Goal: Transaction & Acquisition: Download file/media

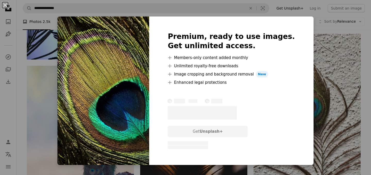
scroll to position [111, 0]
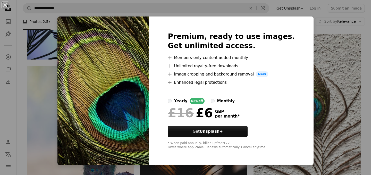
click at [124, 109] on img at bounding box center [103, 91] width 92 height 149
click at [34, 88] on div "An X shape Premium, ready to use images. Get unlimited access. A plus sign Memb…" at bounding box center [185, 87] width 371 height 175
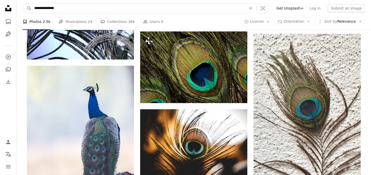
click at [79, 9] on input "**********" at bounding box center [138, 8] width 213 height 10
type input "**********"
click at [23, 3] on button "A magnifying glass" at bounding box center [27, 8] width 9 height 10
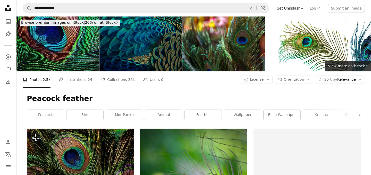
scroll to position [491, 0]
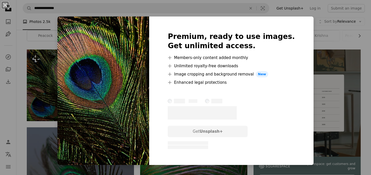
scroll to position [111, 0]
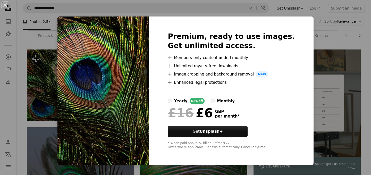
click at [49, 92] on div "An X shape Premium, ready to use images. Get unlimited access. A plus sign Memb…" at bounding box center [185, 87] width 371 height 175
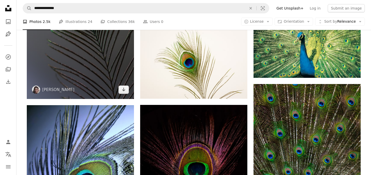
scroll to position [265, 0]
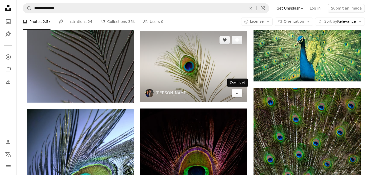
click at [237, 92] on icon "Arrow pointing down" at bounding box center [237, 93] width 4 height 6
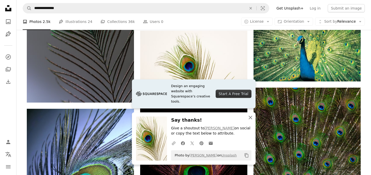
click at [250, 118] on icon "An X shape" at bounding box center [251, 117] width 6 height 6
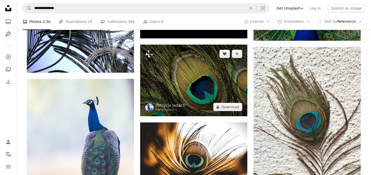
scroll to position [478, 0]
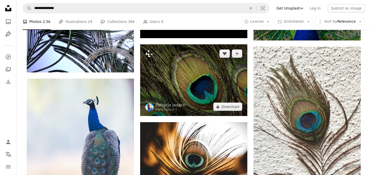
click at [210, 68] on img at bounding box center [193, 79] width 107 height 71
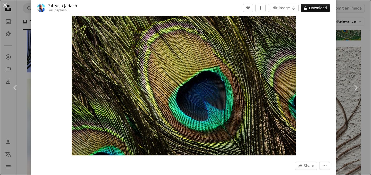
scroll to position [44, 0]
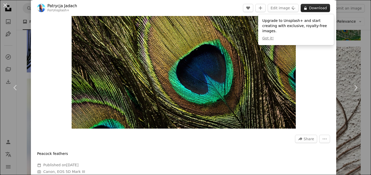
click at [319, 10] on button "A lock Download" at bounding box center [315, 8] width 29 height 8
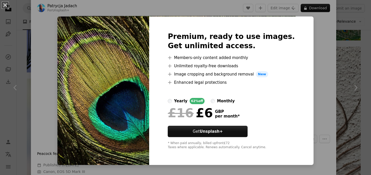
click at [10, 82] on div "An X shape Premium, ready to use images. Get unlimited access. A plus sign Memb…" at bounding box center [185, 87] width 371 height 175
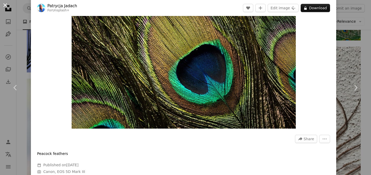
click at [6, 4] on button "An X shape" at bounding box center [5, 5] width 6 height 6
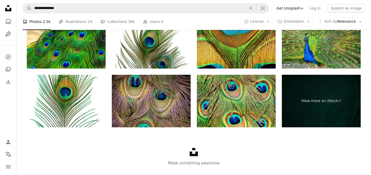
scroll to position [1264, 0]
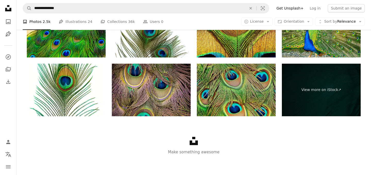
click at [234, 99] on img at bounding box center [236, 90] width 79 height 53
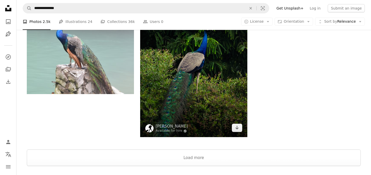
scroll to position [1065, 0]
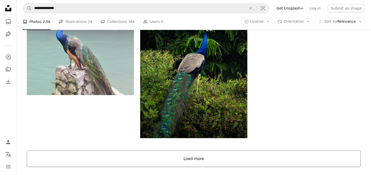
click at [191, 161] on button "Load more" at bounding box center [194, 159] width 334 height 17
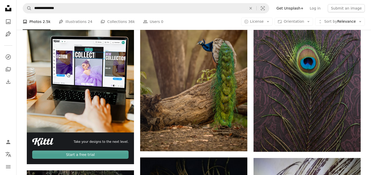
scroll to position [1277, 0]
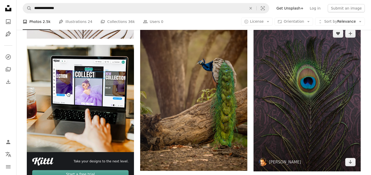
click at [314, 115] on img at bounding box center [307, 97] width 107 height 147
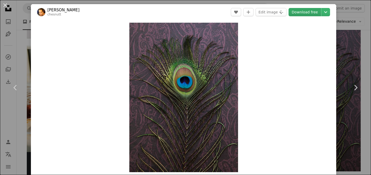
click at [311, 12] on link "Download free" at bounding box center [305, 12] width 32 height 8
